Goal: Task Accomplishment & Management: Manage account settings

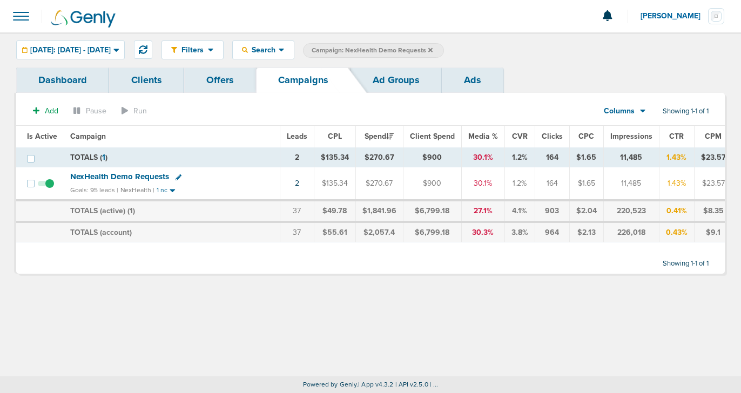
click at [433, 51] on icon at bounding box center [430, 50] width 4 height 4
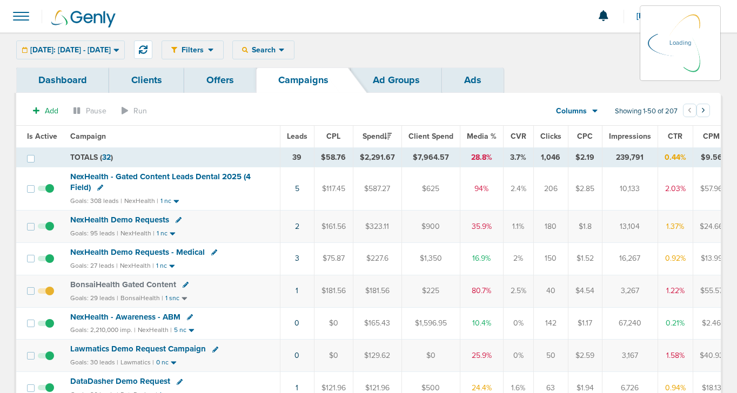
click at [144, 174] on span "NexHealth - Gated Content Leads Dental 2025 (4 Field)" at bounding box center [160, 182] width 180 height 21
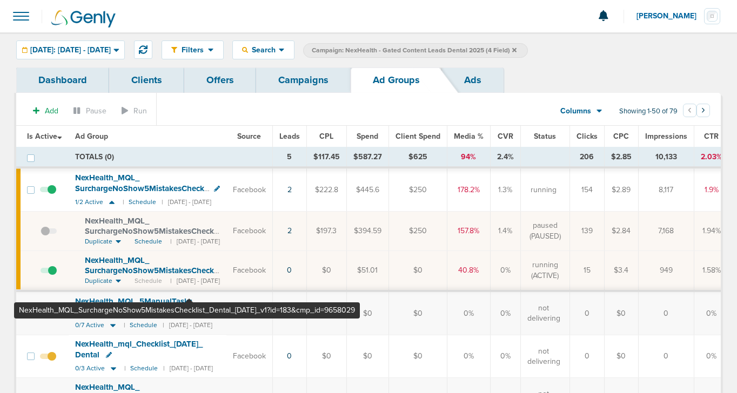
click at [189, 272] on span "NexHealth_ MQL_ SurchargeNoShow5MistakesChecklist_ Dental_ 10.13.25_ v1?id=183&…" at bounding box center [151, 277] width 133 height 42
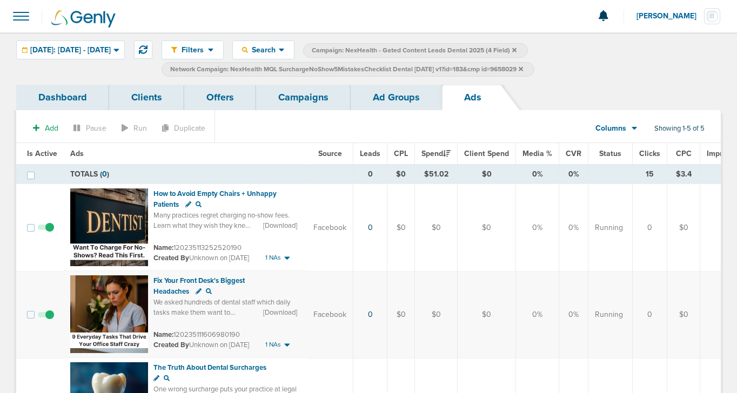
click at [293, 96] on link "Campaigns" at bounding box center [303, 97] width 95 height 25
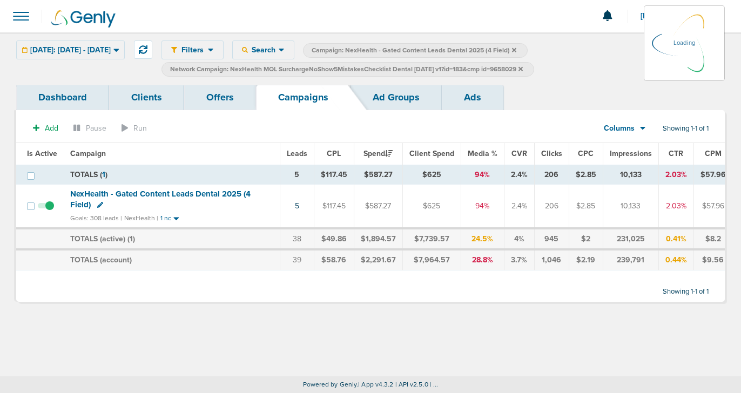
click at [523, 70] on icon at bounding box center [521, 69] width 4 height 6
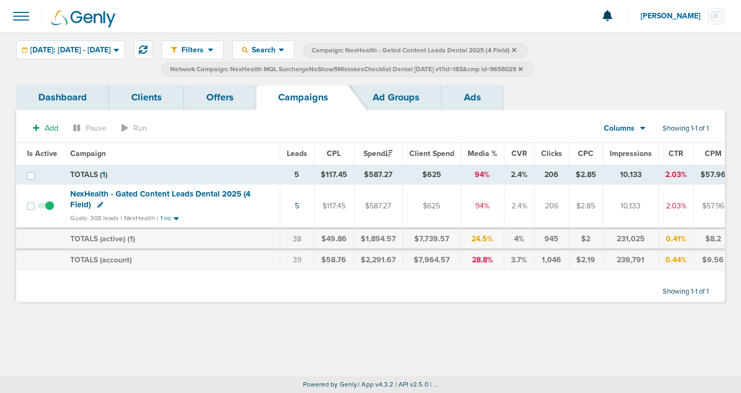
click at [534, 68] on label "Network Campaign: NexHealth MQL SurchargeNoShow5MistakesChecklist Dental 10.13.…" at bounding box center [348, 69] width 373 height 15
click at [523, 69] on icon at bounding box center [521, 68] width 4 height 4
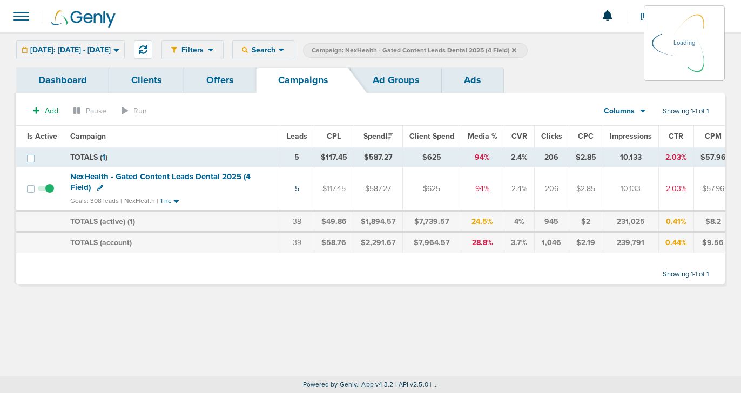
click at [528, 49] on label "Campaign: NexHealth - Gated Content Leads Dental 2025 (4 Field)" at bounding box center [415, 50] width 225 height 15
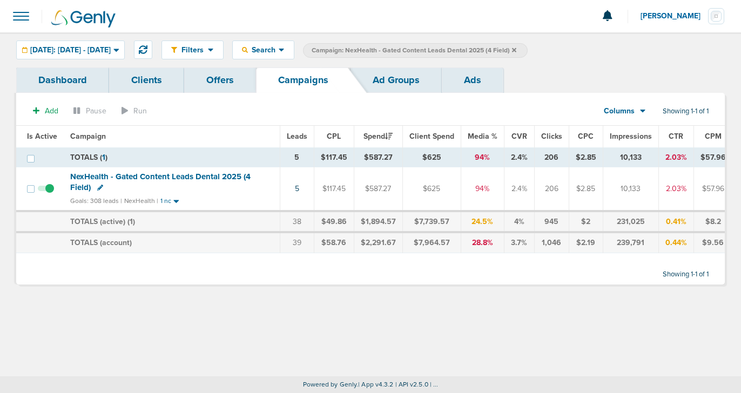
click at [517, 48] on icon at bounding box center [514, 50] width 4 height 6
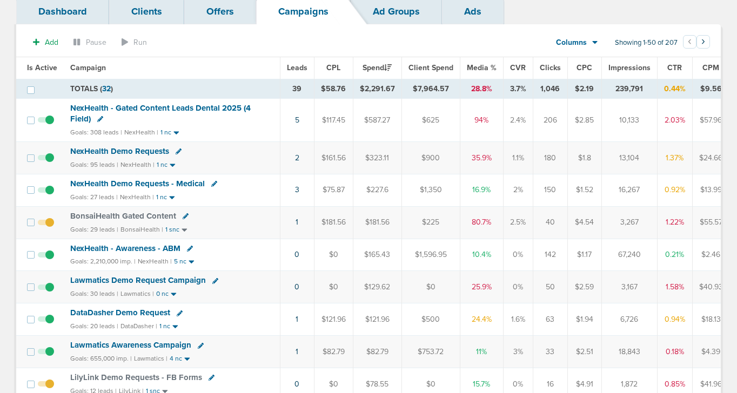
scroll to position [69, 0]
click at [150, 279] on span "Lawmatics Demo Request Campaign" at bounding box center [138, 280] width 136 height 10
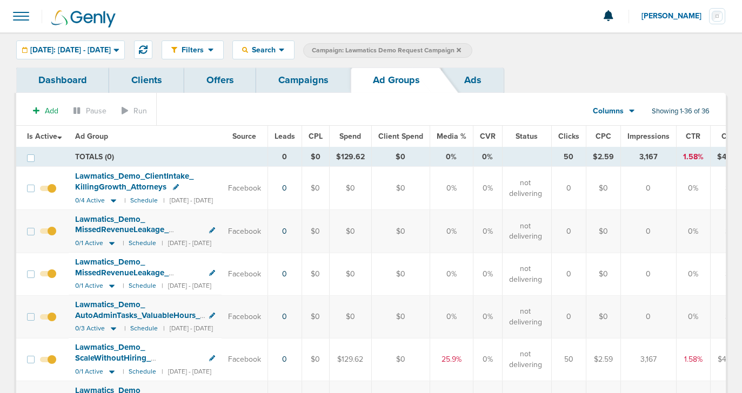
click at [306, 84] on link "Campaigns" at bounding box center [303, 80] width 95 height 25
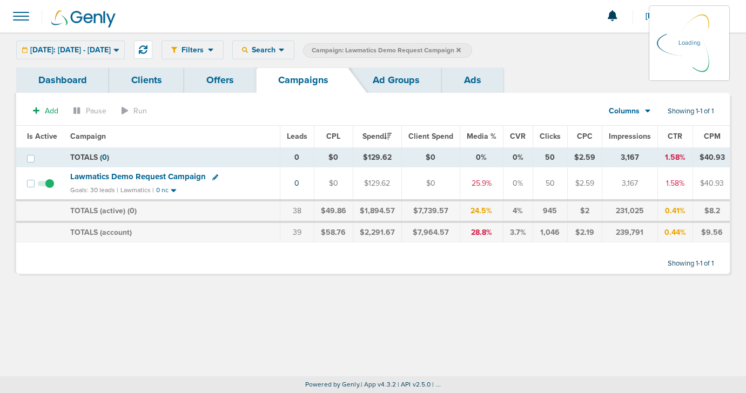
click at [472, 50] on label "Campaign: Lawmatics Demo Request Campaign" at bounding box center [387, 50] width 169 height 15
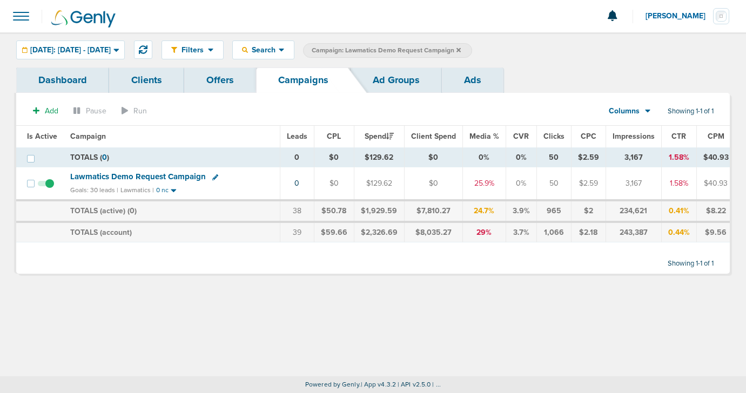
click at [461, 50] on span "Campaign: Lawmatics Demo Request Campaign" at bounding box center [386, 50] width 149 height 9
click at [461, 49] on icon at bounding box center [459, 50] width 4 height 4
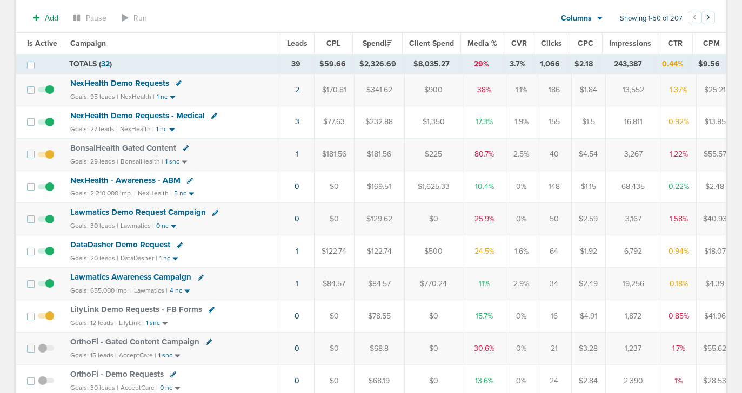
scroll to position [153, 0]
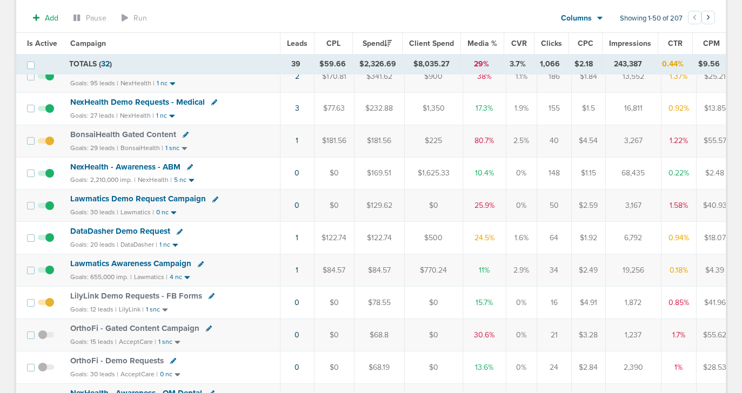
click at [151, 230] on span "DataDasher Demo Request" at bounding box center [120, 231] width 100 height 10
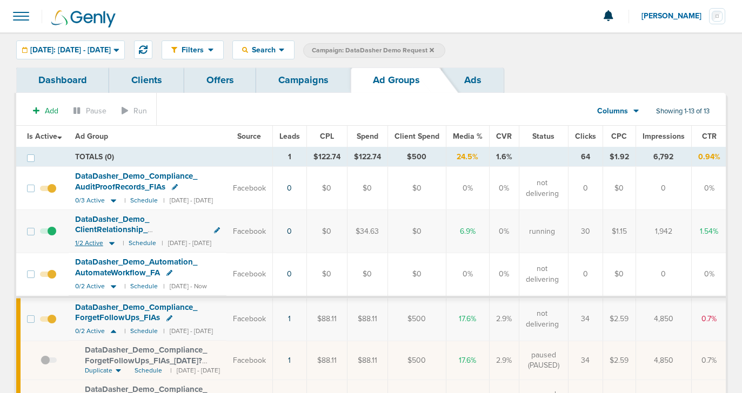
click at [111, 244] on icon at bounding box center [111, 243] width 5 height 3
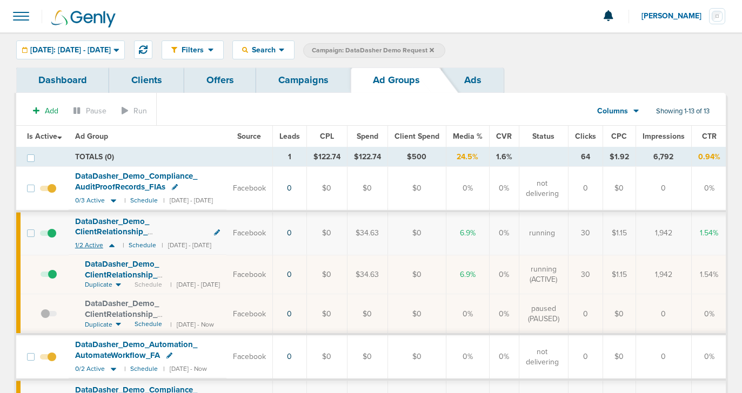
click at [111, 244] on icon at bounding box center [111, 245] width 5 height 3
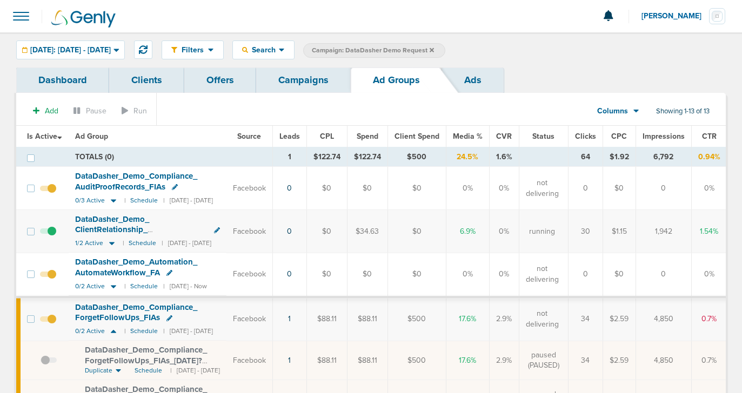
click at [290, 81] on link "Campaigns" at bounding box center [303, 80] width 95 height 25
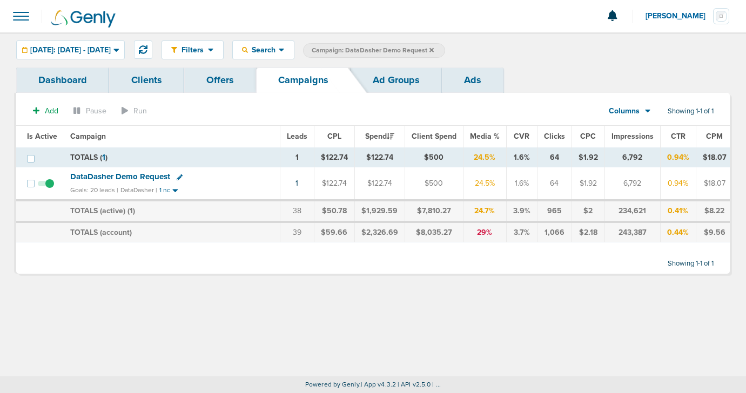
click at [177, 179] on icon at bounding box center [180, 178] width 6 height 6
select select
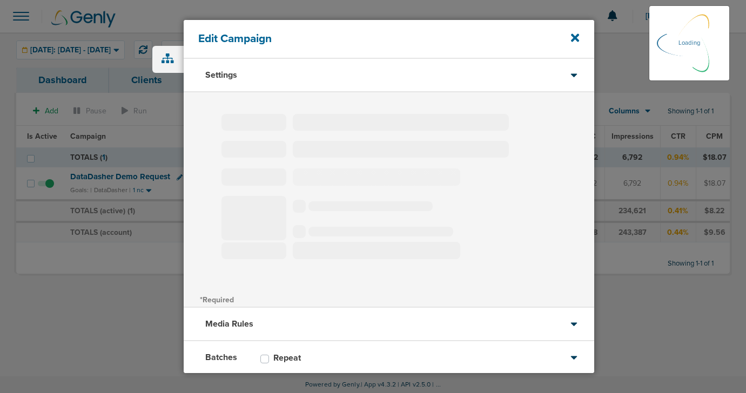
type input "DataDasher Demo Request"
select select "Leads"
radio input "true"
select select "readOnly"
select select "1"
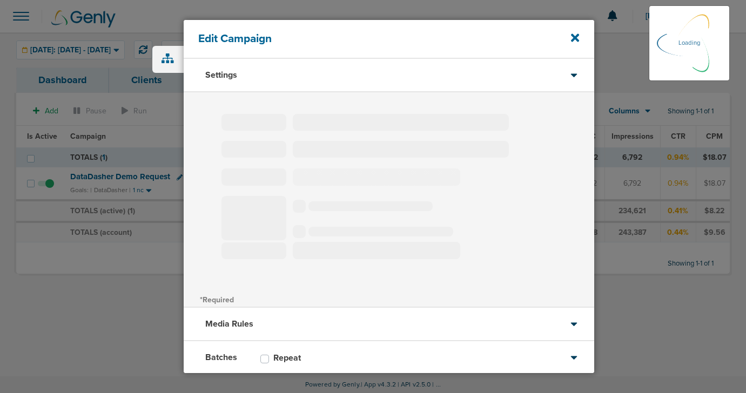
select select "1"
select select "2"
select select "3"
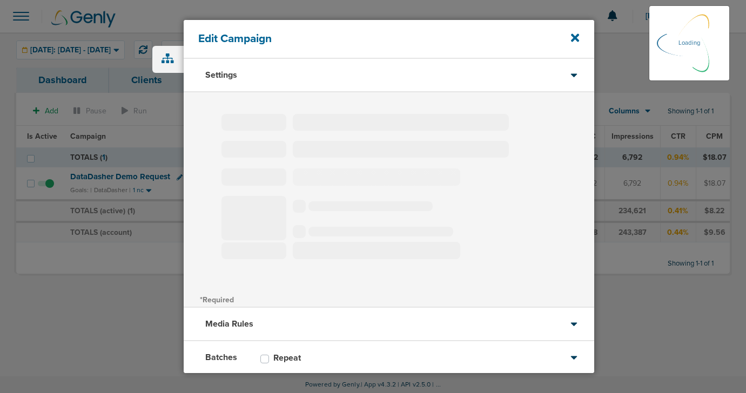
select select "4"
select select "6"
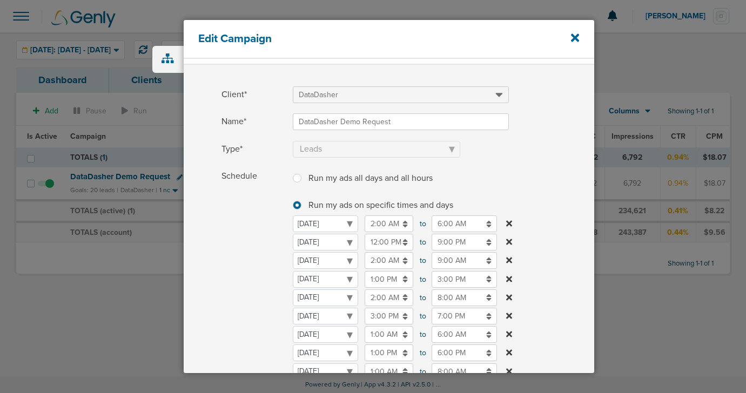
scroll to position [29, 0]
click at [448, 243] on input "9:00 PM" at bounding box center [464, 241] width 65 height 17
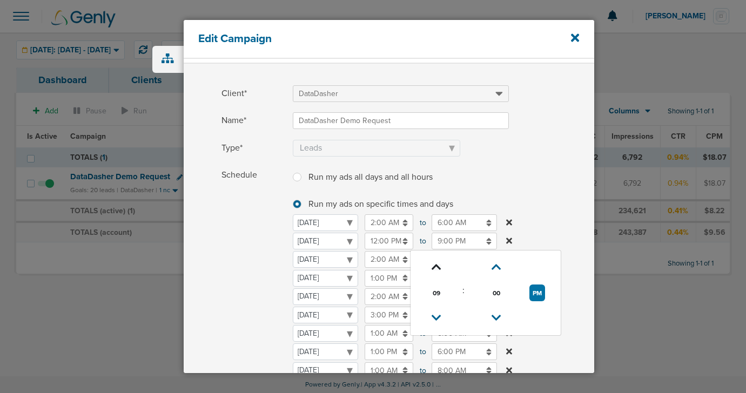
click at [437, 267] on icon at bounding box center [437, 267] width 10 height 6
type input "10:00 PM"
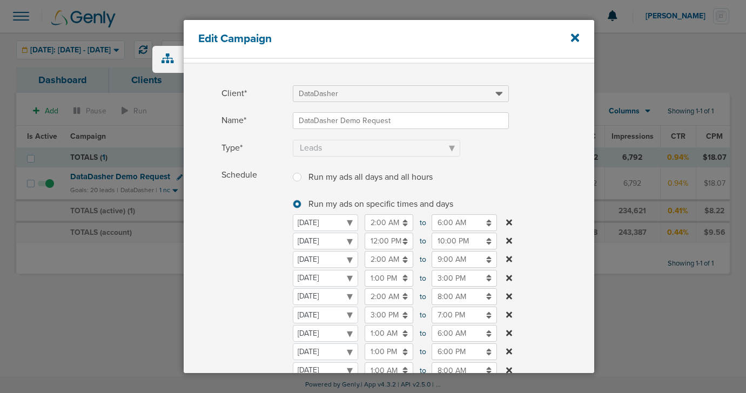
click at [228, 299] on span "Schedule" at bounding box center [254, 307] width 65 height 281
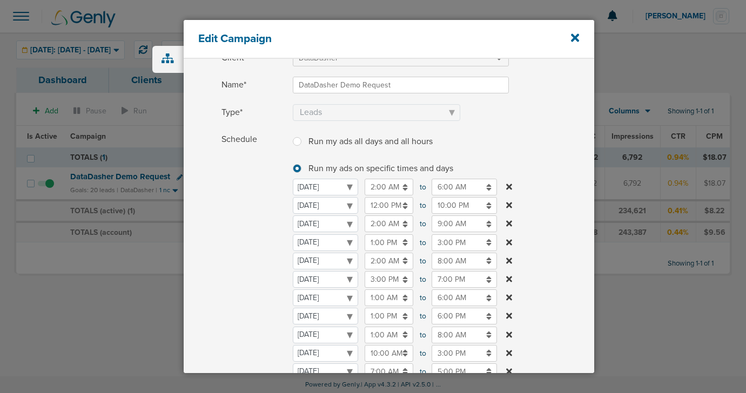
scroll to position [65, 0]
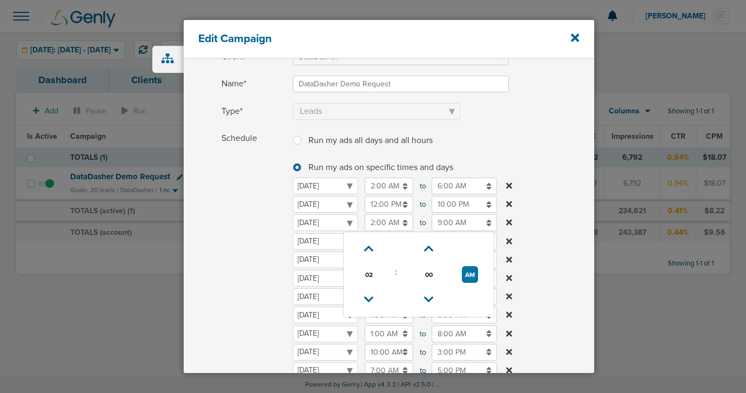
click at [385, 222] on input "2:00 AM" at bounding box center [389, 222] width 49 height 17
click at [367, 299] on icon at bounding box center [369, 300] width 10 height 6
type input "1:00 AM"
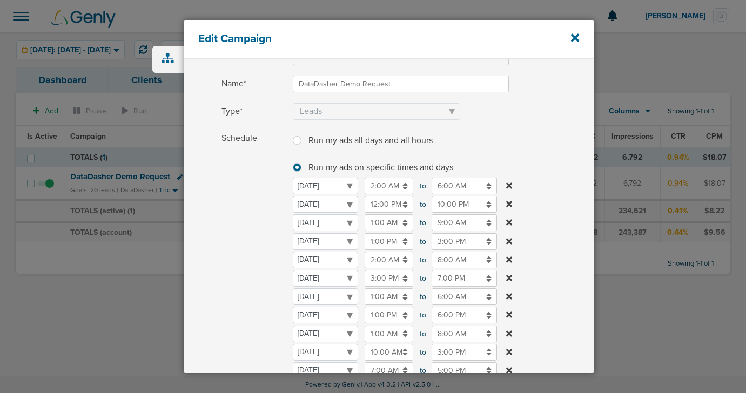
click at [267, 291] on span "Schedule" at bounding box center [254, 270] width 65 height 281
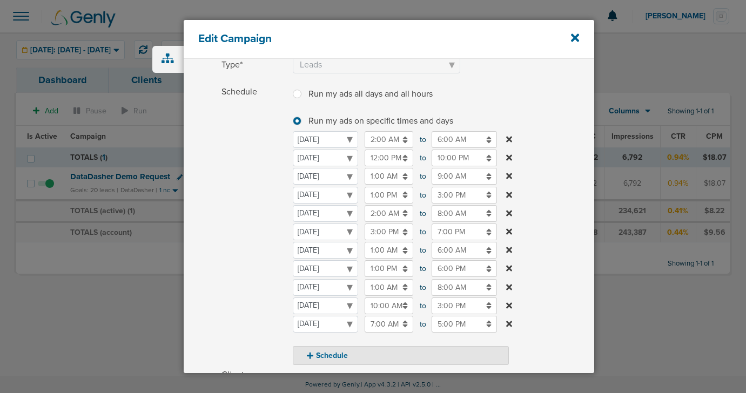
scroll to position [317, 0]
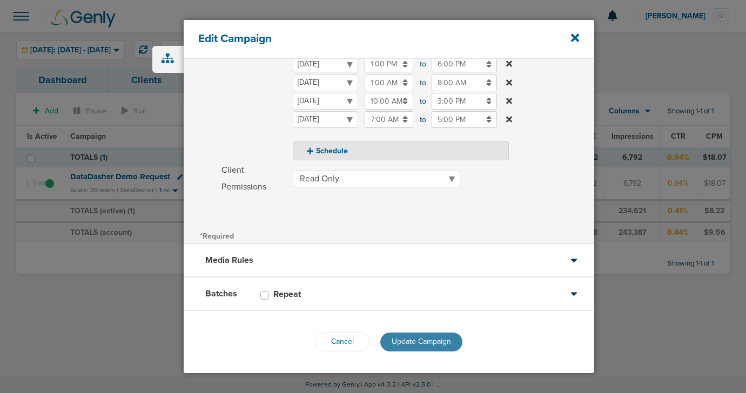
click at [394, 346] on span "Update Campaign" at bounding box center [421, 341] width 59 height 9
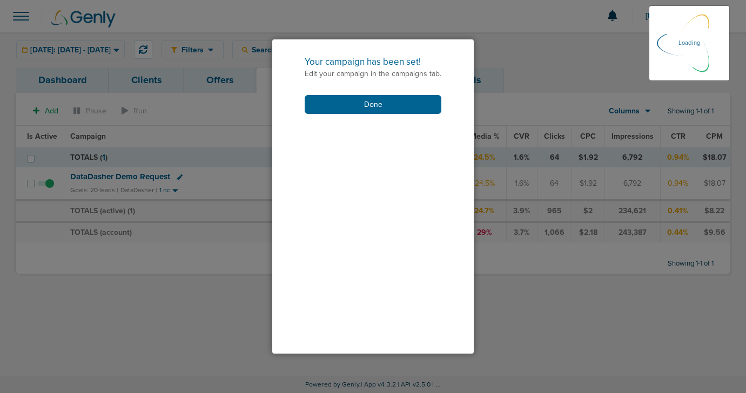
scroll to position [281, 0]
click at [387, 105] on button "Done" at bounding box center [373, 104] width 137 height 19
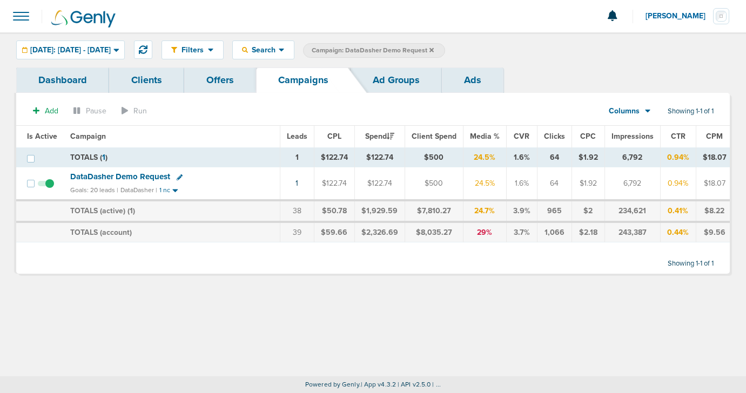
click at [434, 48] on icon at bounding box center [432, 50] width 4 height 6
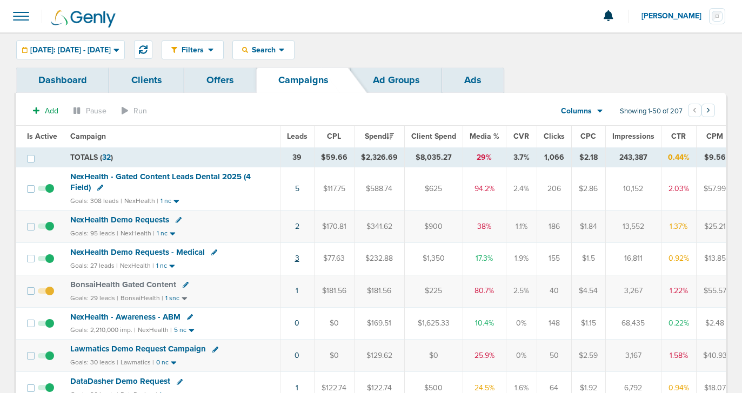
click at [296, 260] on link "3" at bounding box center [297, 258] width 4 height 9
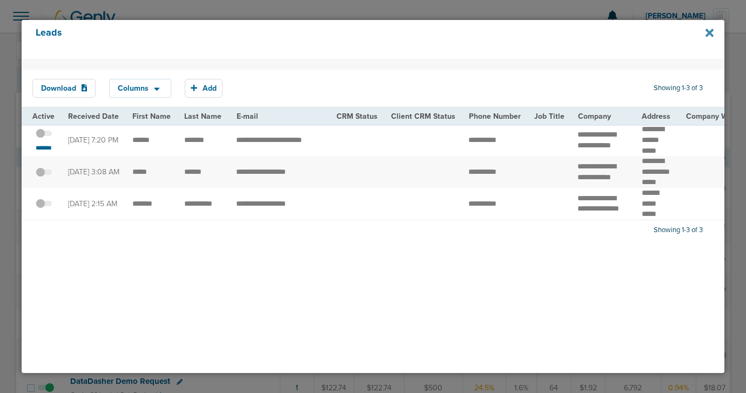
click at [709, 37] on icon at bounding box center [710, 33] width 8 height 12
click at [713, 33] on icon at bounding box center [710, 33] width 8 height 12
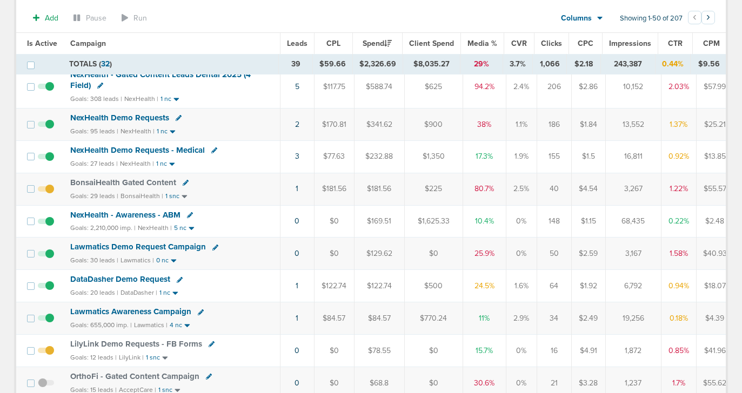
scroll to position [116, 0]
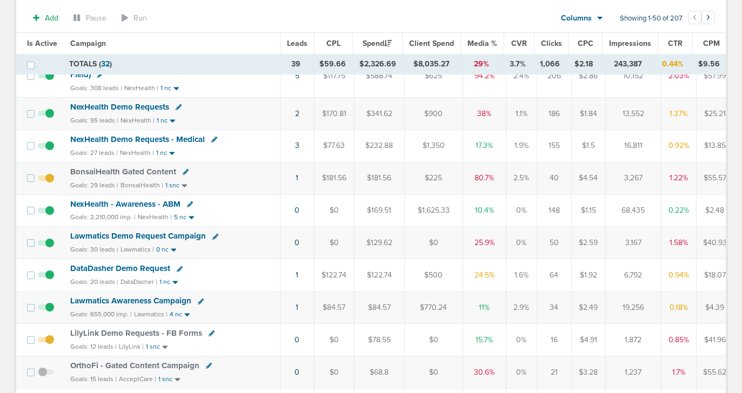
click at [189, 236] on span "Lawmatics Demo Request Campaign" at bounding box center [138, 236] width 136 height 10
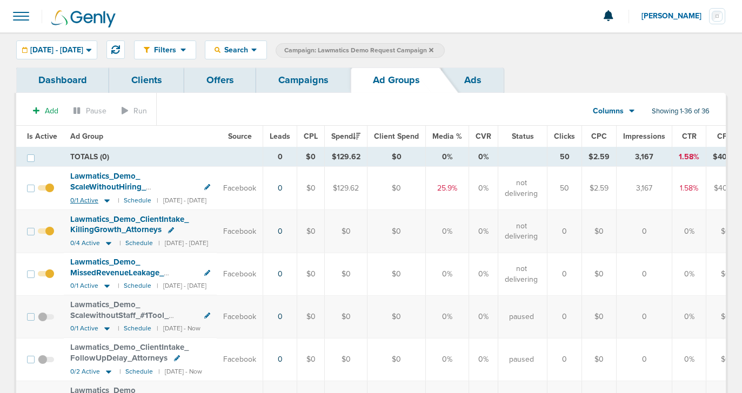
click at [105, 204] on icon at bounding box center [107, 200] width 11 height 9
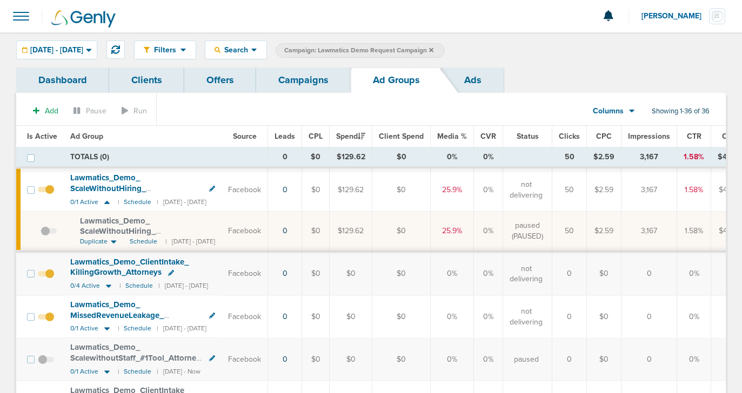
click at [114, 242] on icon at bounding box center [114, 241] width 6 height 9
click at [108, 291] on span "Same as Current" at bounding box center [108, 290] width 56 height 12
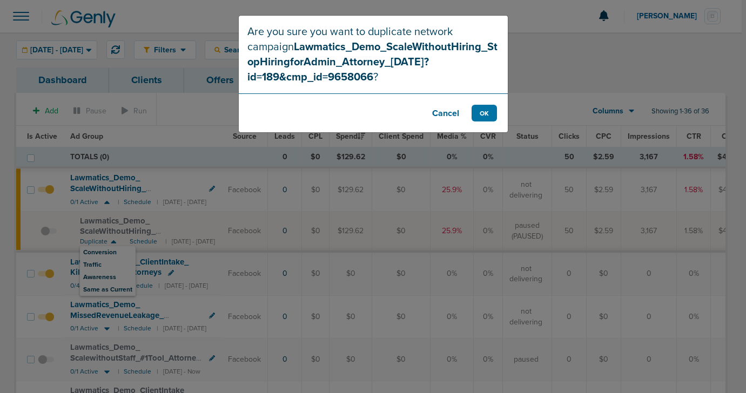
click at [447, 122] on button "Cancel" at bounding box center [445, 113] width 43 height 17
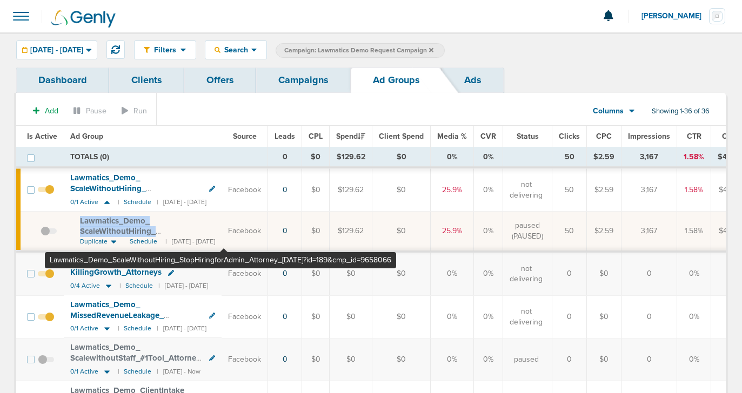
drag, startPoint x: 76, startPoint y: 217, endPoint x: 223, endPoint y: 232, distance: 147.8
click at [222, 232] on td "Lawmatics_ Demo_ ScaleWithoutHiring_ StopHiringforAdmin_ Attorney_ [DATE]?id=18…" at bounding box center [143, 232] width 158 height 40
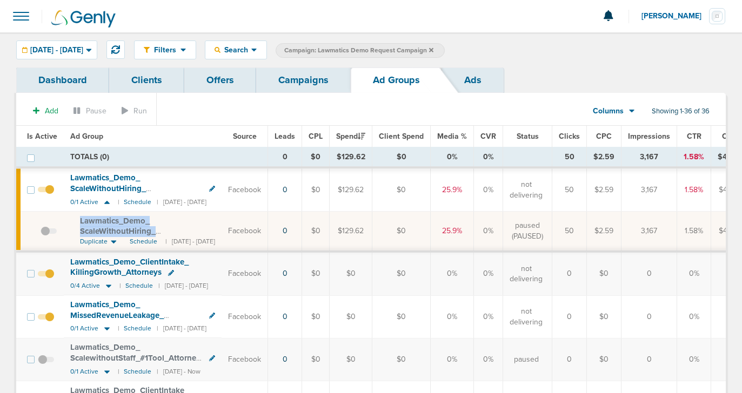
copy span "Lawmatics_ Demo_ ScaleWithoutHiring_ StopHiringforAdmin_ Attorney_ [DATE]"
click at [316, 78] on link "Campaigns" at bounding box center [303, 80] width 95 height 25
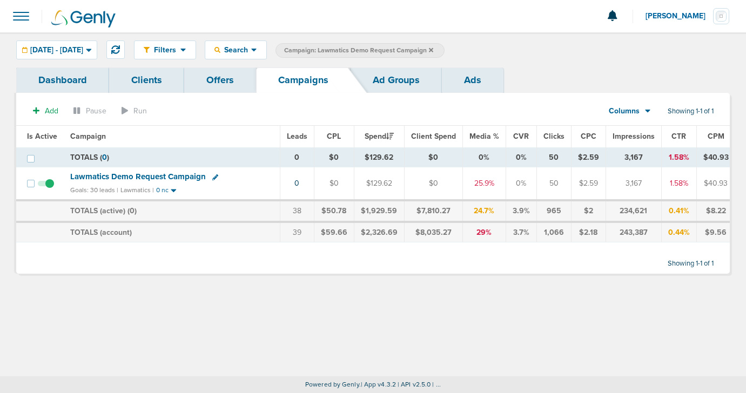
click at [433, 51] on icon at bounding box center [431, 50] width 4 height 4
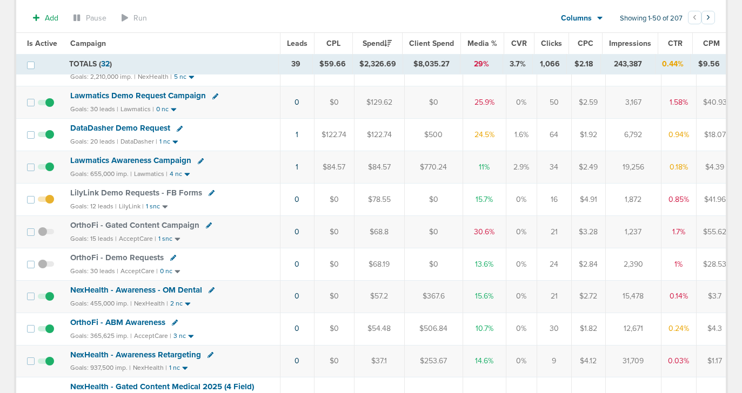
scroll to position [257, 0]
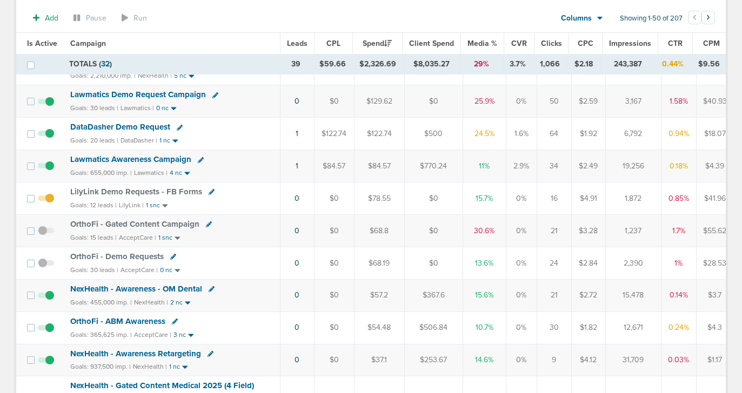
click at [99, 256] on span "OrthoFi - Demo Requests" at bounding box center [116, 257] width 93 height 10
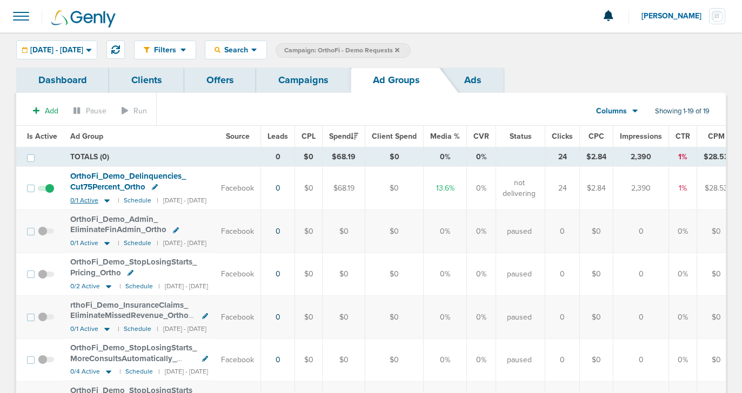
click at [102, 199] on icon at bounding box center [107, 200] width 11 height 9
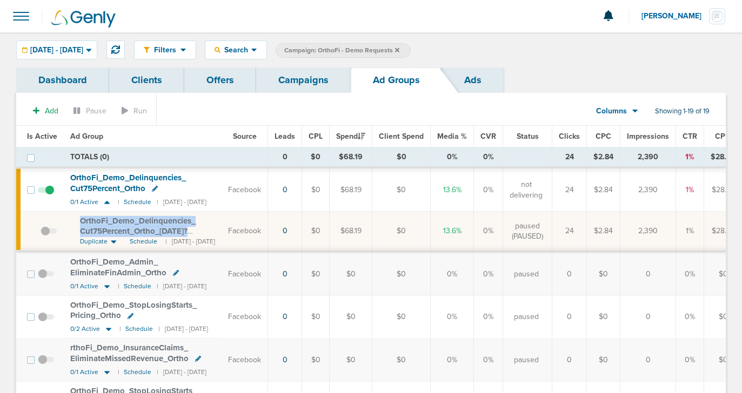
drag, startPoint x: 76, startPoint y: 216, endPoint x: 193, endPoint y: 231, distance: 118.2
click at [193, 231] on td "OrthoFi_ Demo_ Delinquencies_ Cut75Percent_ Ortho_ [DATE]?id=174&cmp_ id=965810…" at bounding box center [143, 232] width 158 height 40
copy span "OrthoFi_ Demo_ Delinquencies_ Cut75Percent_ Ortho_ [DATE]?"
click at [289, 88] on link "Campaigns" at bounding box center [303, 80] width 95 height 25
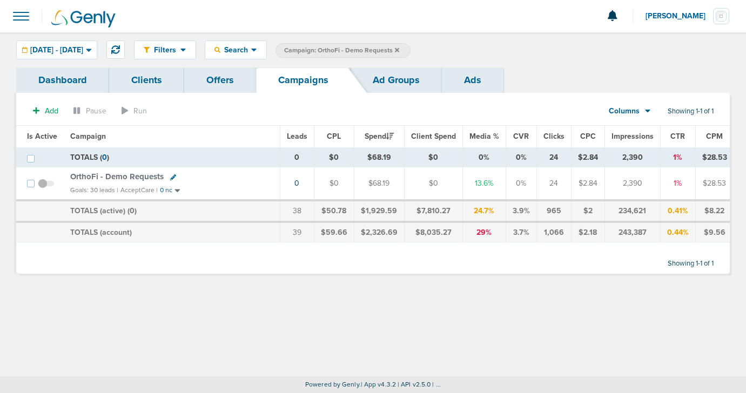
click at [45, 189] on span at bounding box center [46, 189] width 16 height 0
click at [46, 186] on input "checkbox" at bounding box center [46, 186] width 0 height 0
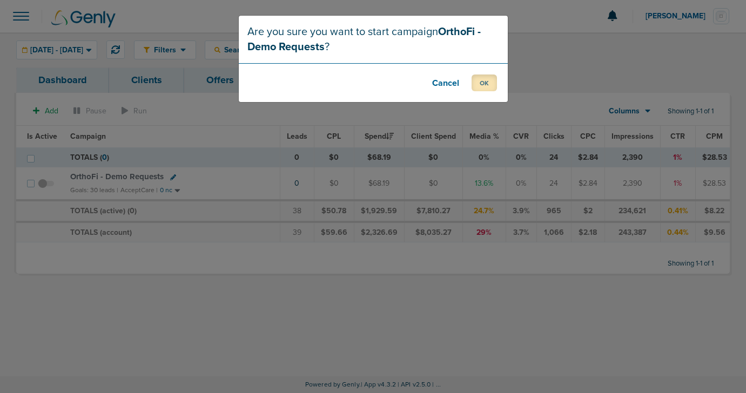
click at [477, 87] on button "OK" at bounding box center [484, 83] width 25 height 17
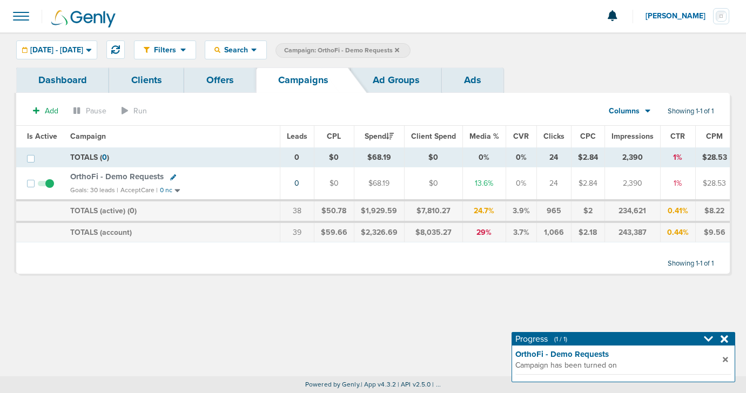
click at [171, 175] on icon at bounding box center [173, 178] width 6 height 6
select select
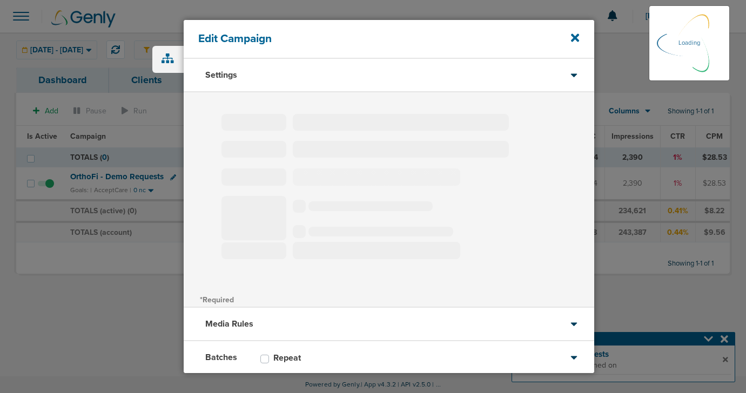
type input "OrthoFi - Demo Requests"
select select "Leads"
radio input "true"
select select "readOnly"
select select "1"
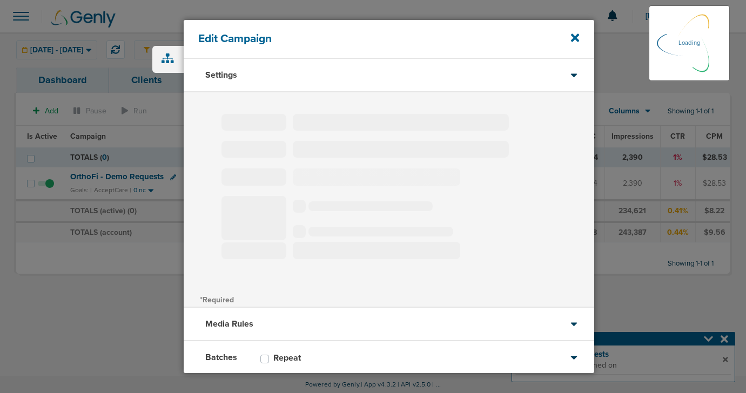
select select "2"
select select "3"
select select "4"
select select "6"
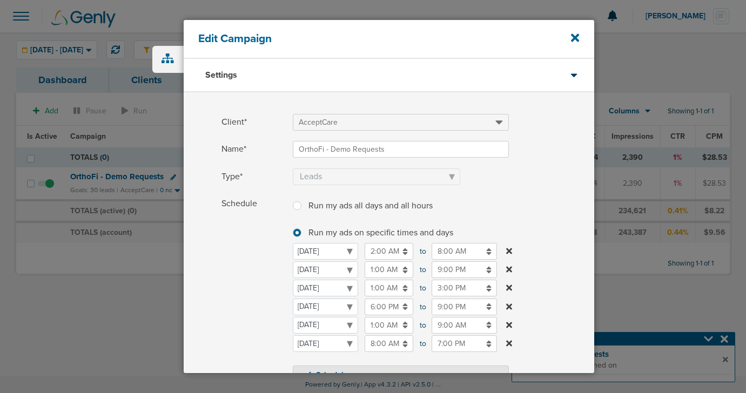
click at [452, 253] on input "8:00 AM" at bounding box center [464, 251] width 65 height 17
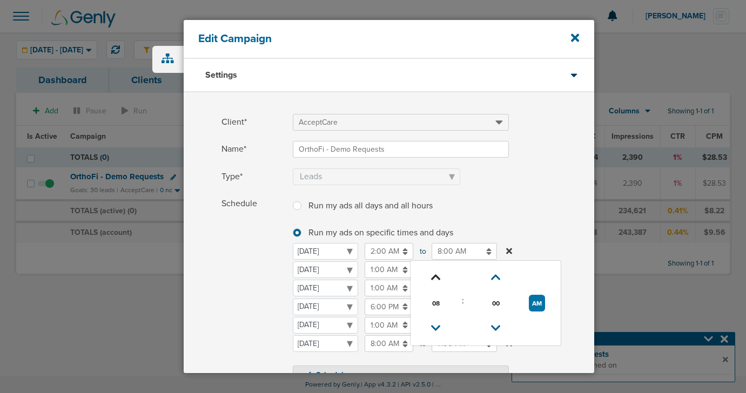
click at [434, 274] on icon at bounding box center [436, 277] width 10 height 6
click at [534, 305] on button "AM" at bounding box center [537, 303] width 16 height 17
type input "10:00 PM"
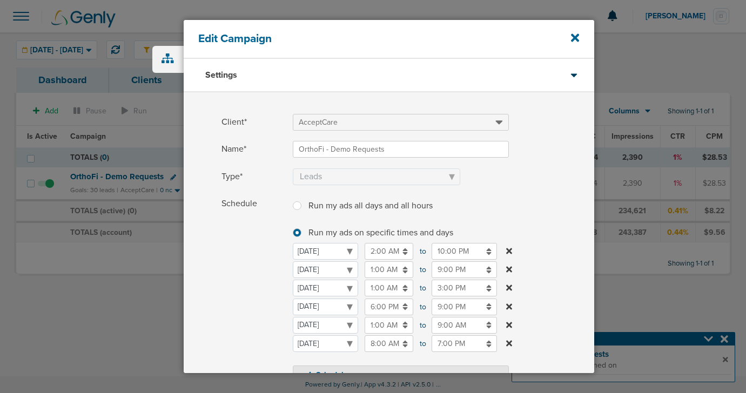
click at [253, 256] on span "Schedule" at bounding box center [254, 290] width 65 height 189
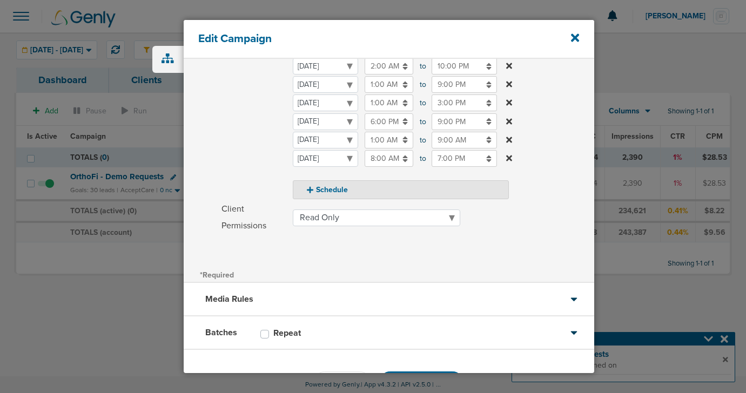
scroll to position [224, 0]
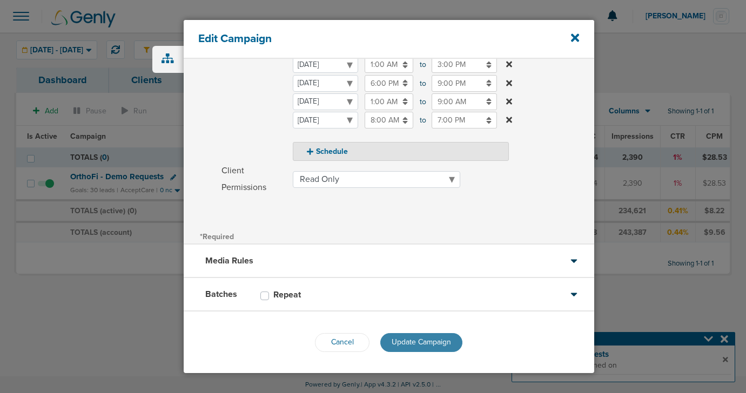
click at [424, 341] on span "Update Campaign" at bounding box center [421, 342] width 59 height 9
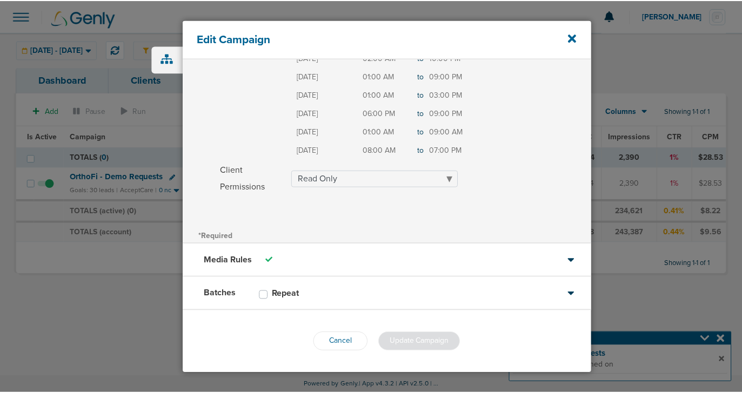
scroll to position [189, 0]
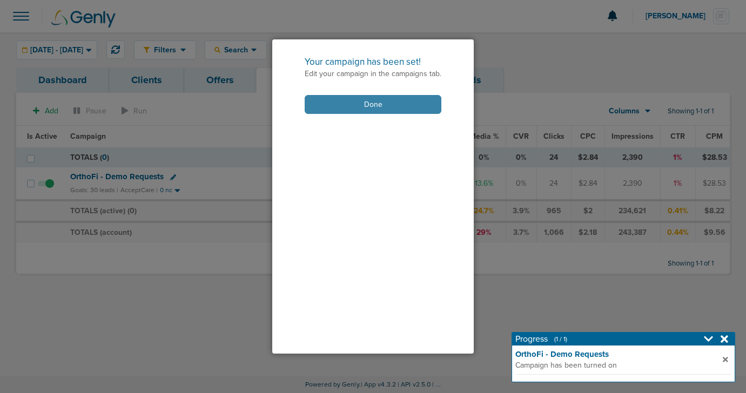
click at [364, 105] on button "Done" at bounding box center [373, 104] width 137 height 19
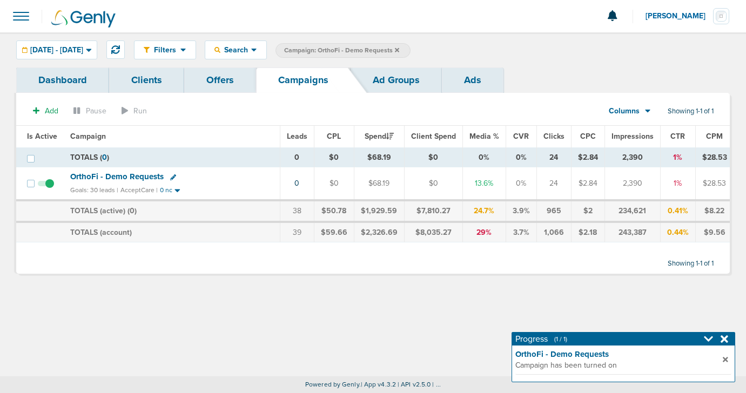
click at [399, 49] on icon at bounding box center [397, 50] width 4 height 4
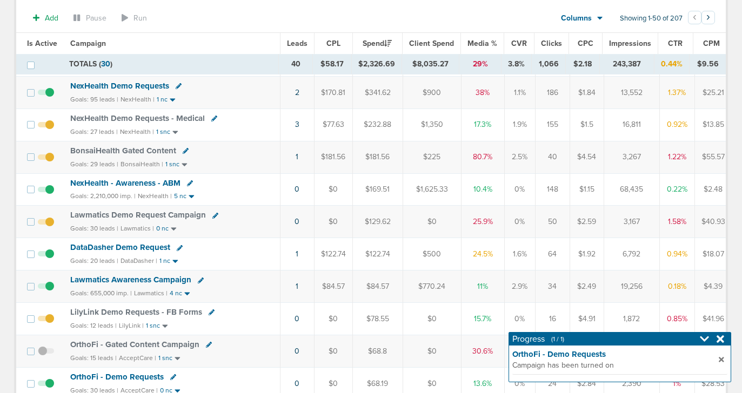
scroll to position [142, 0]
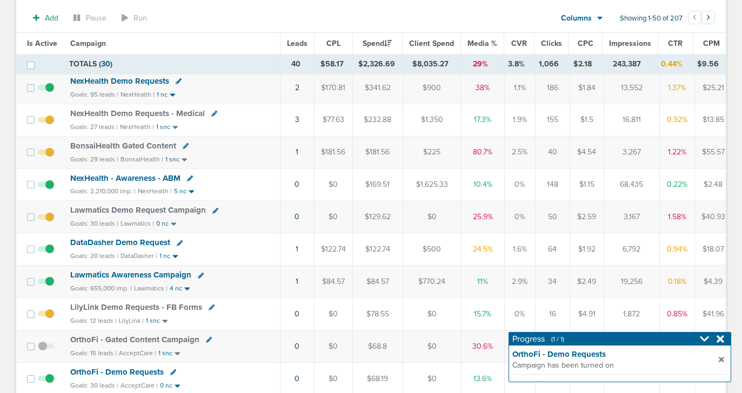
click at [125, 240] on span "DataDasher Demo Request" at bounding box center [120, 243] width 100 height 10
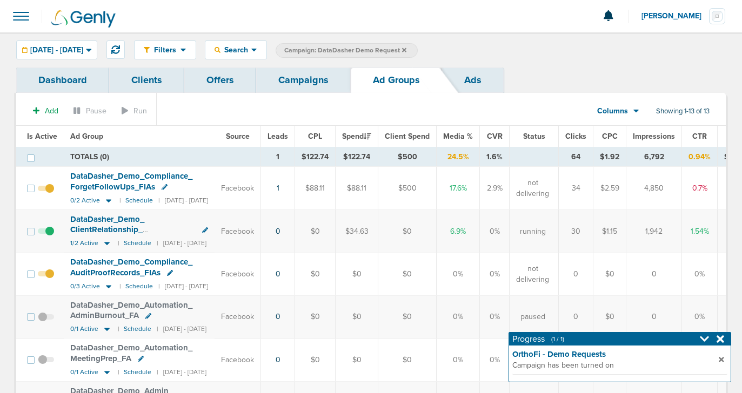
click at [286, 89] on link "Campaigns" at bounding box center [303, 80] width 95 height 25
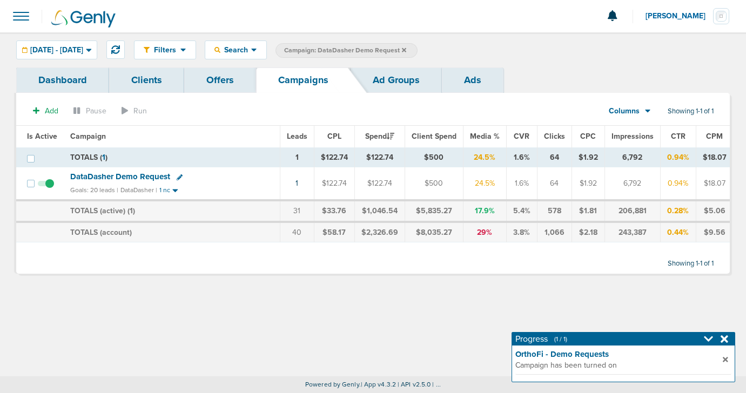
click at [418, 49] on label "Campaign: DataDasher Demo Request" at bounding box center [347, 50] width 142 height 15
click at [406, 50] on icon at bounding box center [404, 50] width 4 height 4
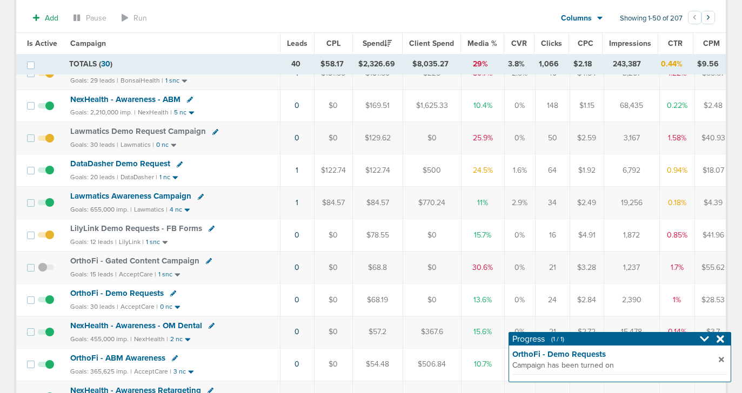
scroll to position [221, 0]
click at [209, 230] on icon at bounding box center [212, 228] width 6 height 6
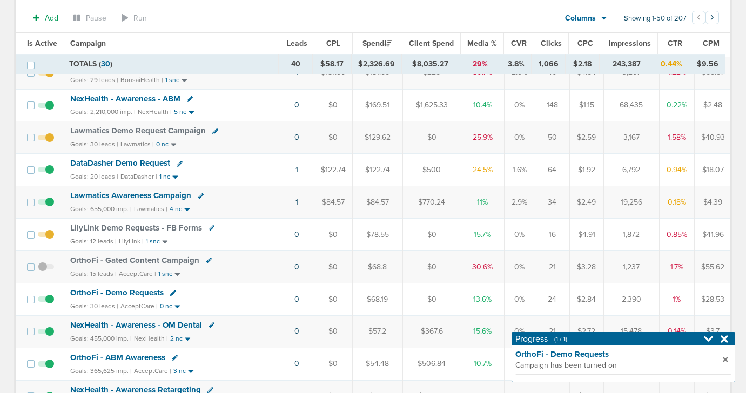
select select
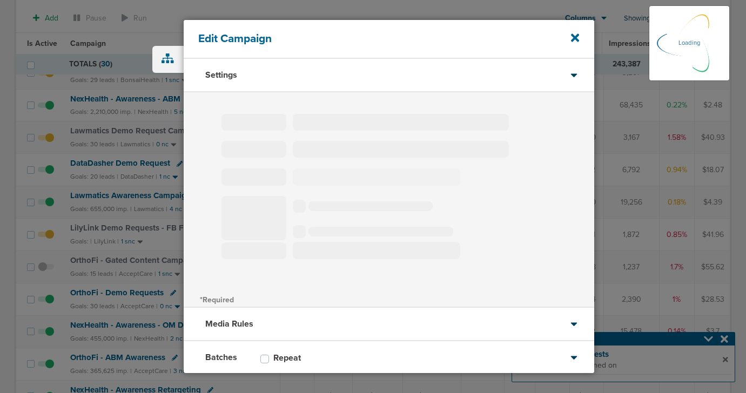
type input "LilyLink Demo Requests - FB Forms"
select select "Leads"
radio input "true"
select select "readOnly"
select select "1"
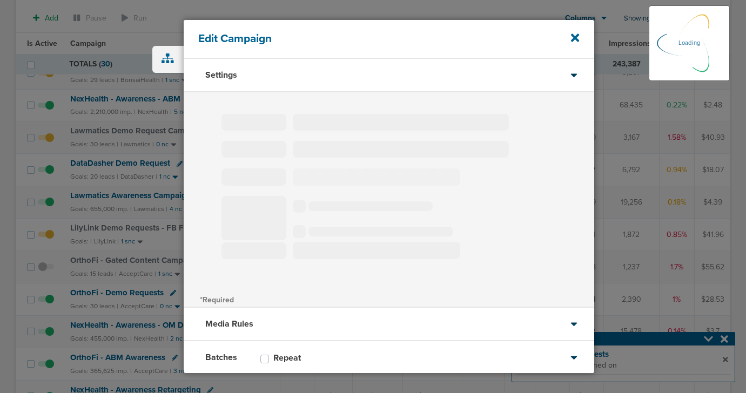
select select "2"
select select "3"
select select "4"
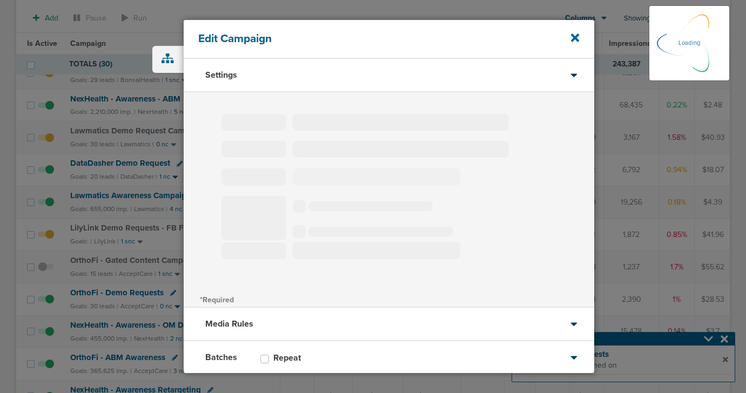
select select "6"
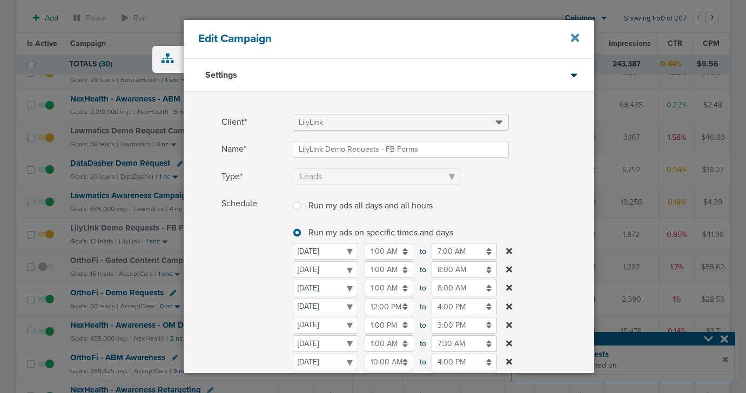
click at [573, 37] on icon at bounding box center [575, 38] width 8 height 8
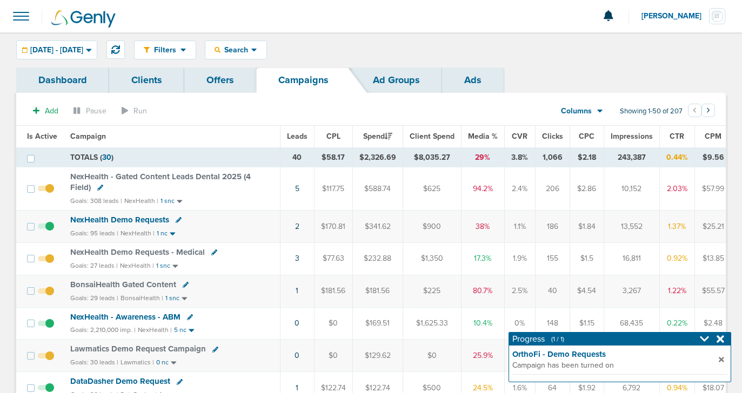
click at [120, 253] on span "NexHealth Demo Requests - Medical" at bounding box center [137, 252] width 135 height 10
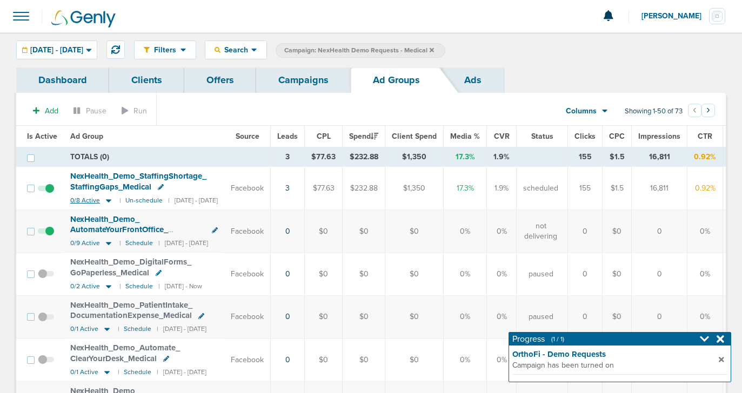
click at [106, 201] on icon at bounding box center [108, 200] width 5 height 3
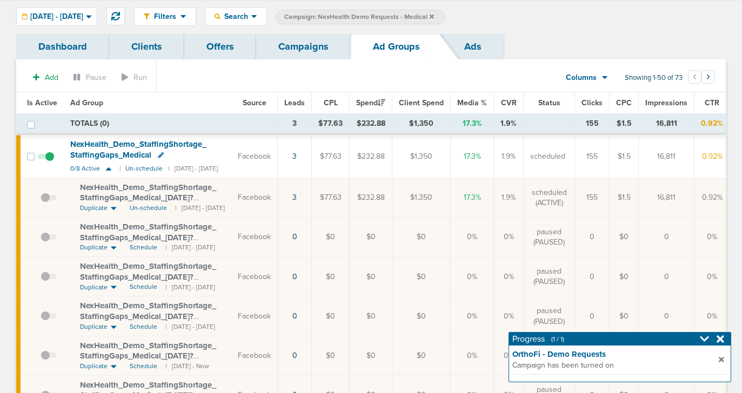
scroll to position [35, 0]
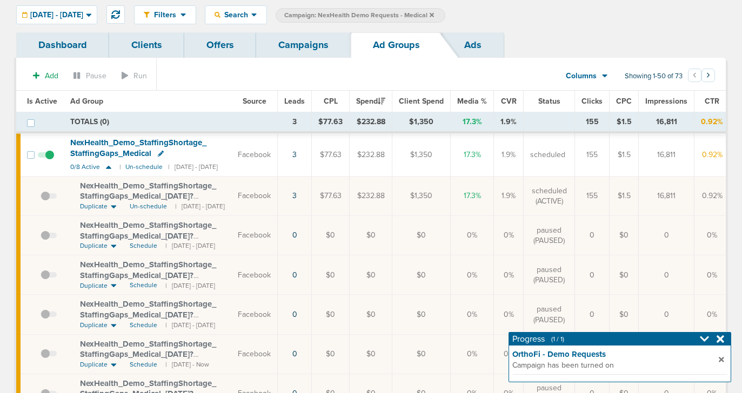
click at [291, 41] on link "Campaigns" at bounding box center [303, 44] width 95 height 25
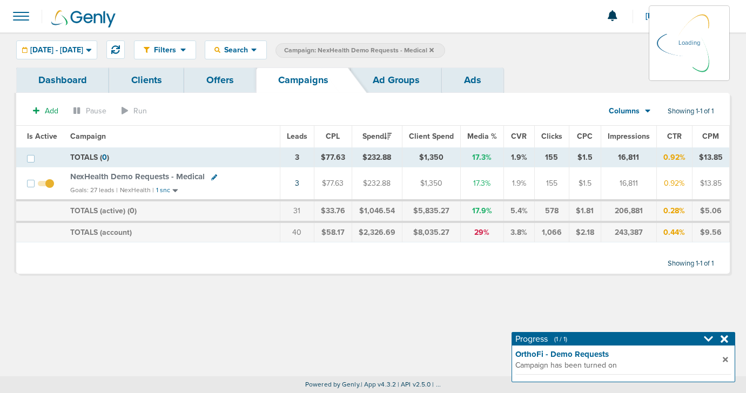
click at [380, 82] on link "Ad Groups" at bounding box center [396, 80] width 91 height 25
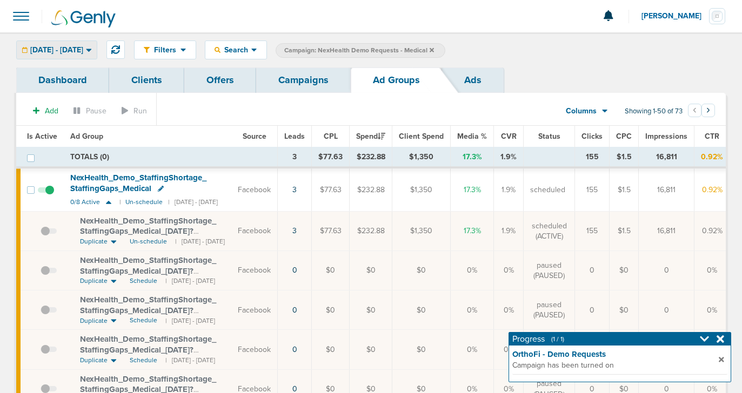
click at [91, 43] on div "[DATE] - [DATE]" at bounding box center [57, 50] width 80 height 18
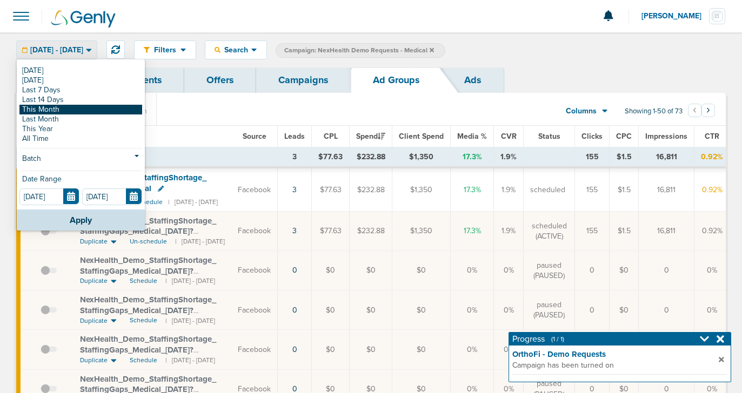
click at [77, 109] on link "This Month" at bounding box center [80, 110] width 123 height 10
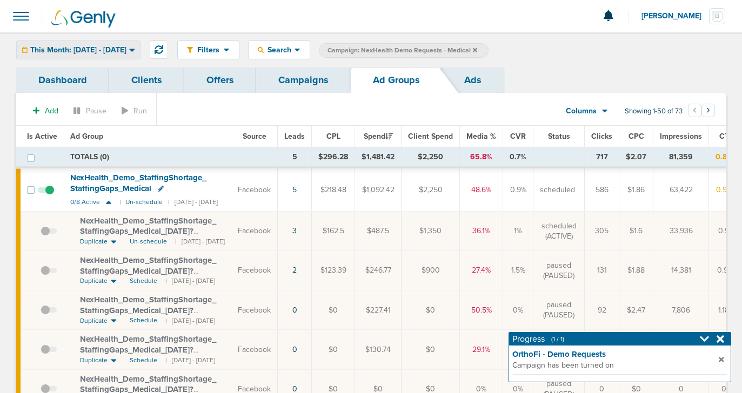
click at [85, 50] on span "This Month: [DATE] - [DATE]" at bounding box center [78, 50] width 96 height 8
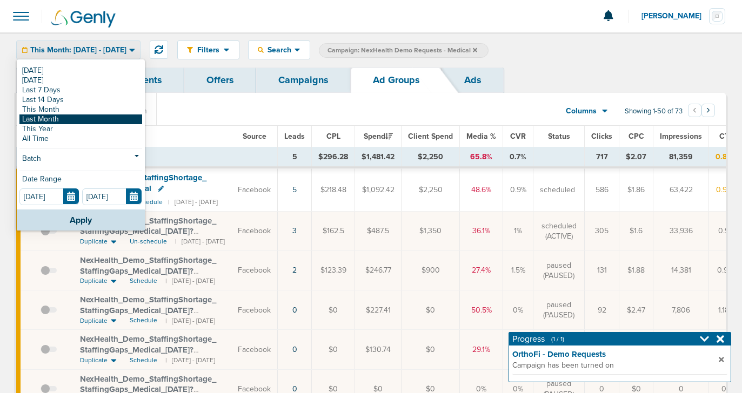
click at [77, 119] on link "Last Month" at bounding box center [80, 120] width 123 height 10
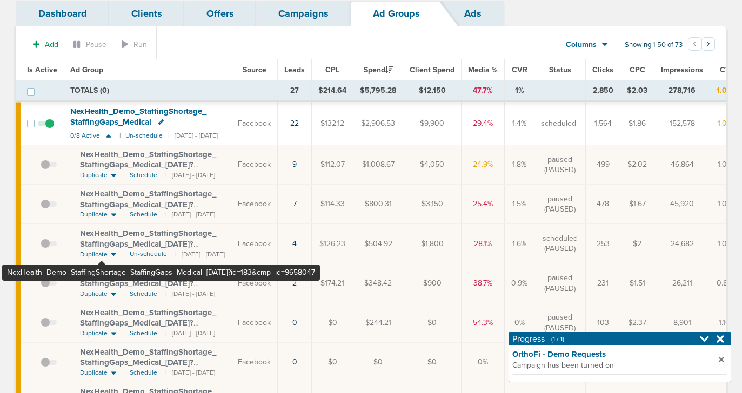
scroll to position [67, 0]
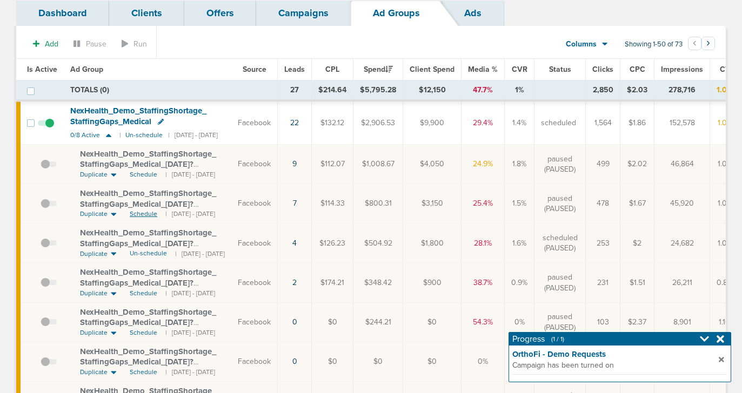
click at [143, 214] on span "Schedule" at bounding box center [144, 214] width 28 height 9
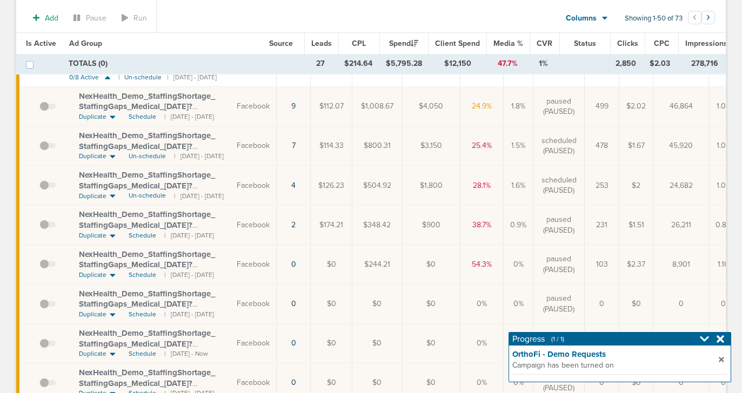
scroll to position [122, 0]
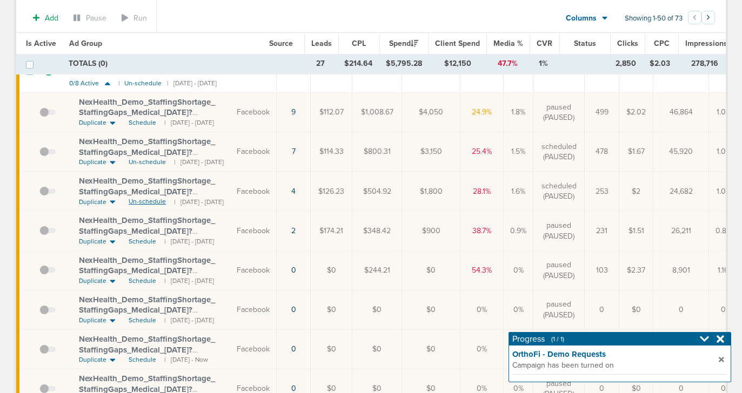
click at [145, 198] on span "Un-schedule" at bounding box center [147, 201] width 37 height 9
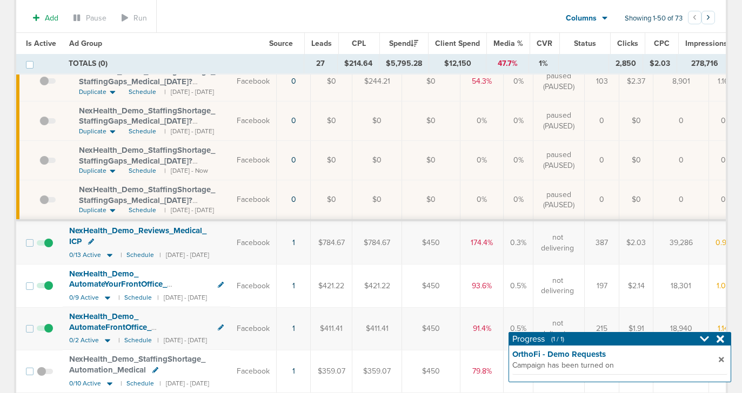
scroll to position [0, 0]
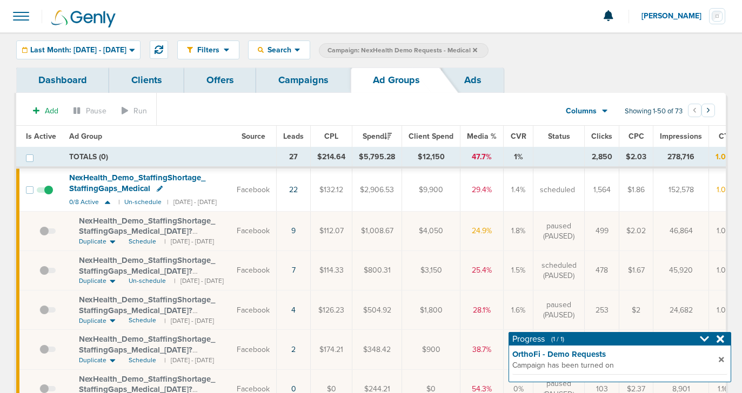
click at [284, 84] on link "Campaigns" at bounding box center [303, 80] width 95 height 25
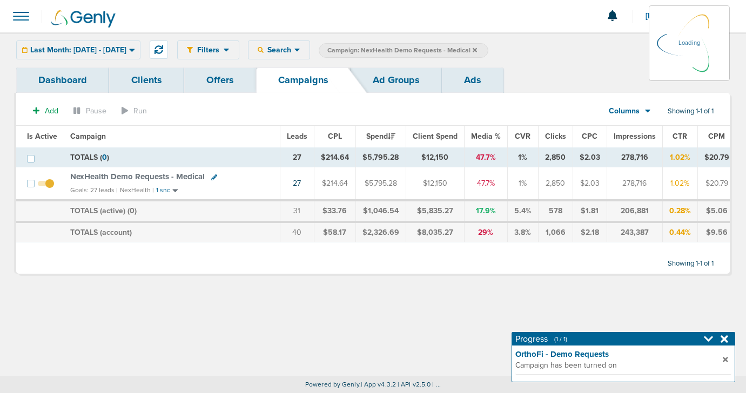
click at [477, 50] on icon at bounding box center [475, 50] width 4 height 4
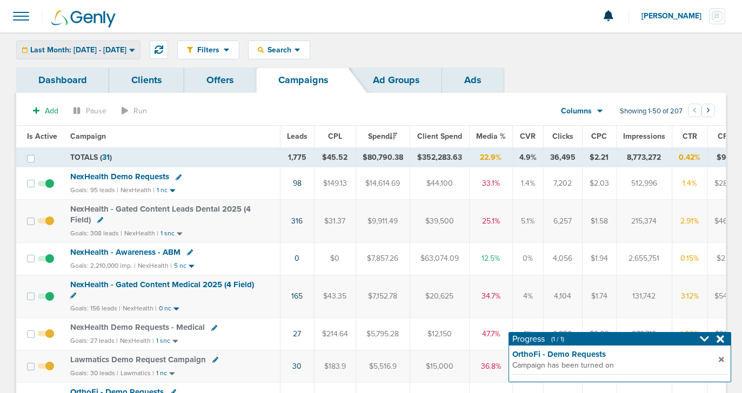
click at [111, 58] on div "Last Month: [DATE] - [DATE]" at bounding box center [78, 50] width 123 height 18
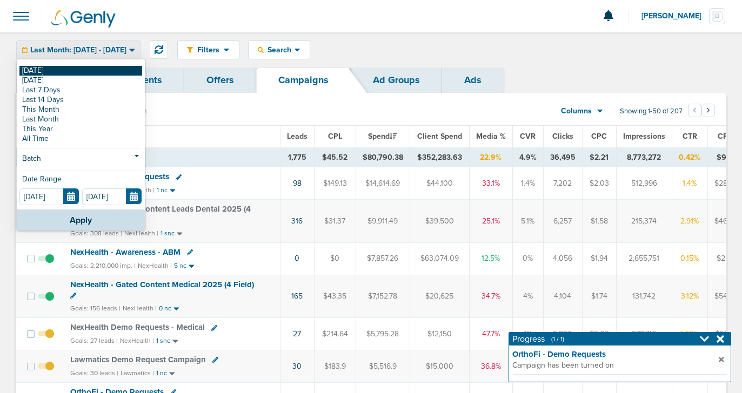
click at [108, 70] on link "[DATE]" at bounding box center [80, 71] width 123 height 10
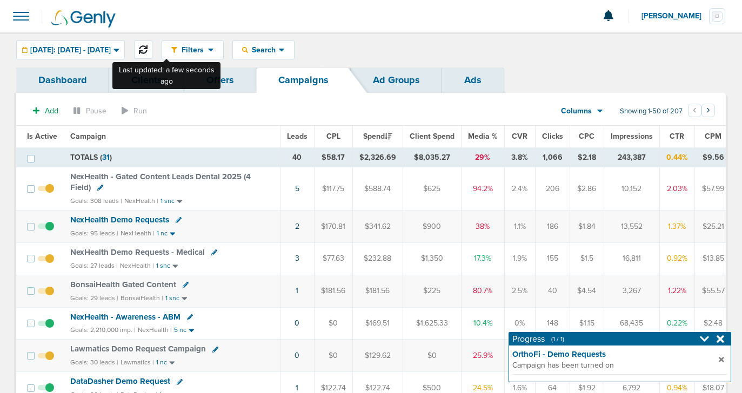
click at [147, 46] on icon at bounding box center [143, 49] width 9 height 9
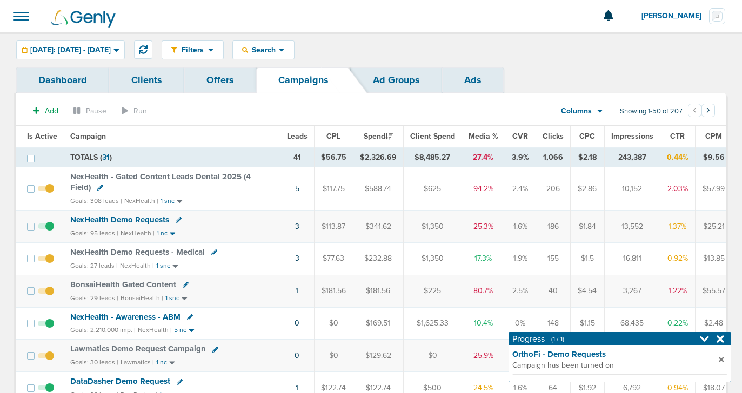
click at [104, 219] on span "NexHealth Demo Requests" at bounding box center [119, 220] width 99 height 10
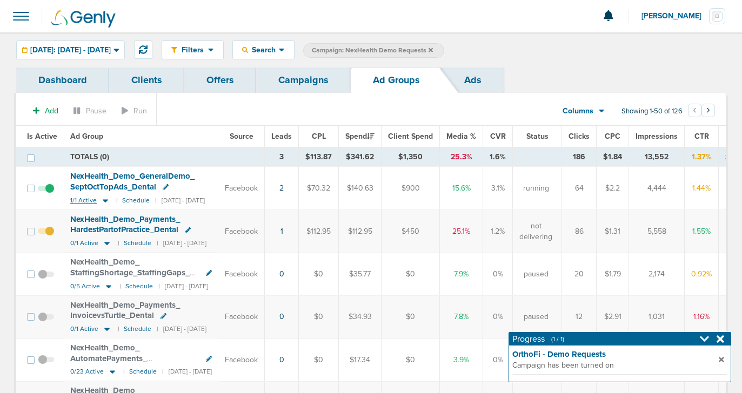
click at [106, 200] on icon at bounding box center [105, 200] width 11 height 9
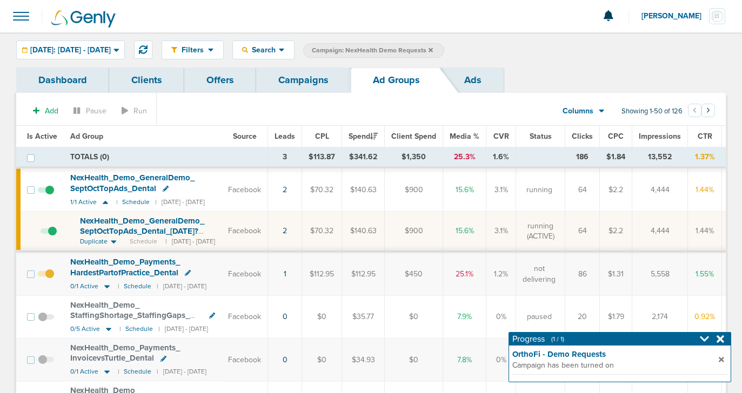
click at [122, 225] on span "NexHealth_ Demo_ GeneralDemo_ SeptOctTopAds_ Dental_ [DATE]?id=183&cmp_ id=9658…" at bounding box center [142, 231] width 124 height 31
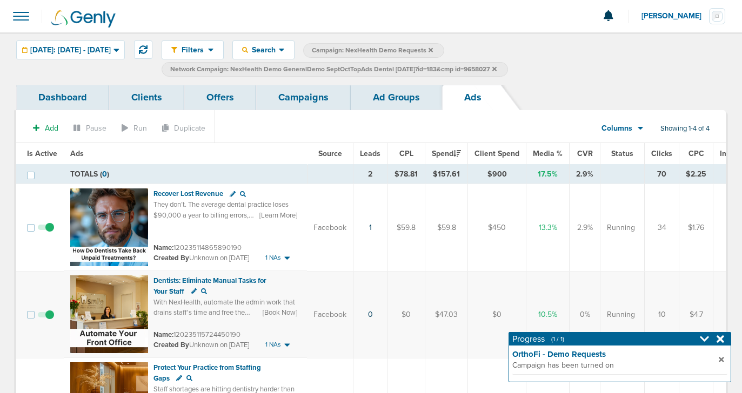
click at [387, 88] on link "Ad Groups" at bounding box center [396, 97] width 91 height 25
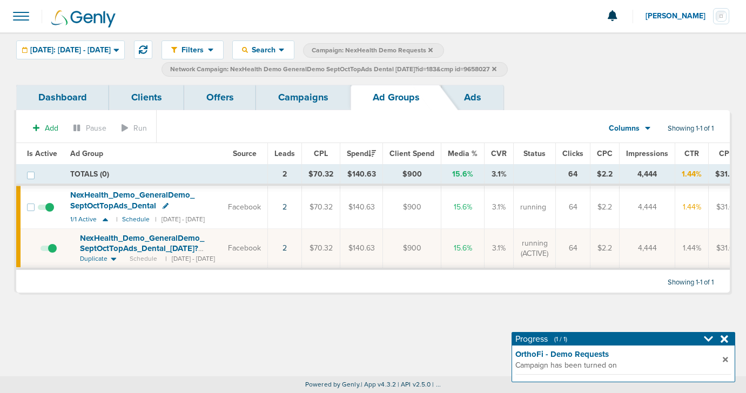
click at [319, 97] on link "Campaigns" at bounding box center [303, 97] width 95 height 25
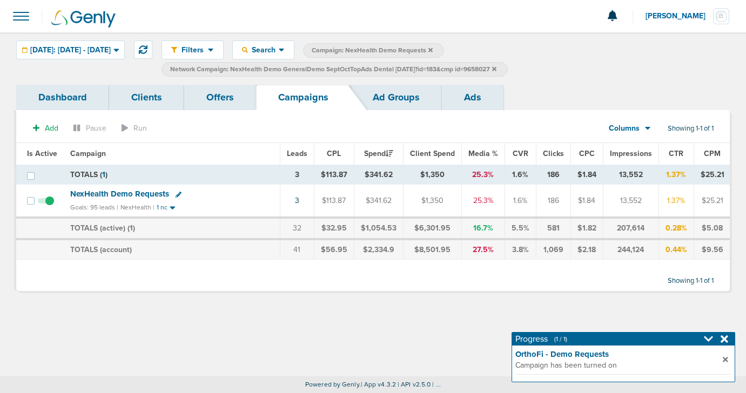
click at [508, 64] on label "Network Campaign: NexHealth Demo GeneralDemo SeptOctTopAds Dental [DATE]?id=183…" at bounding box center [335, 69] width 346 height 15
click at [497, 69] on icon at bounding box center [494, 68] width 4 height 4
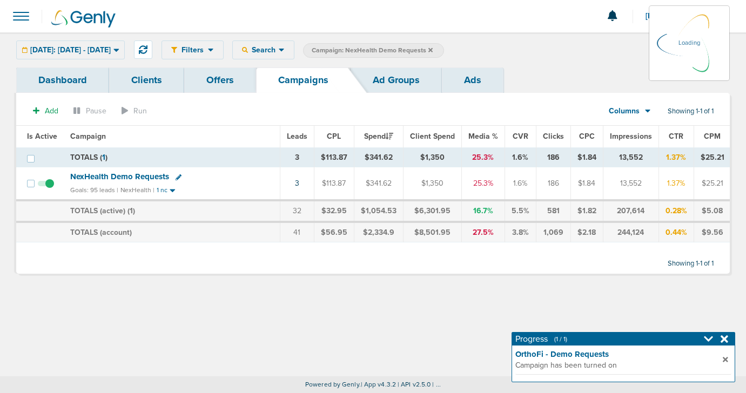
click at [433, 48] on icon at bounding box center [430, 50] width 4 height 6
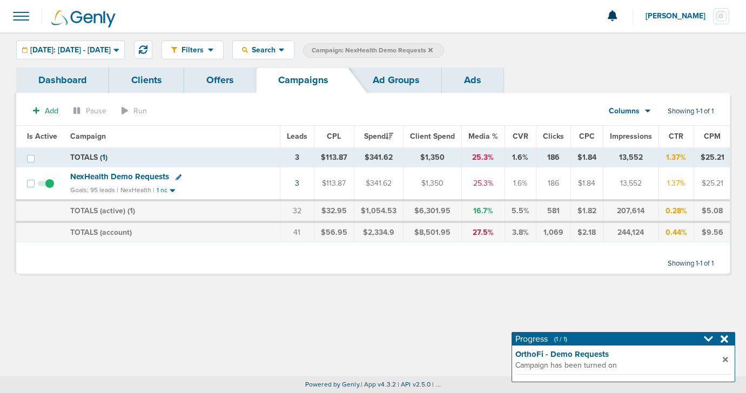
click at [433, 48] on icon at bounding box center [430, 50] width 4 height 6
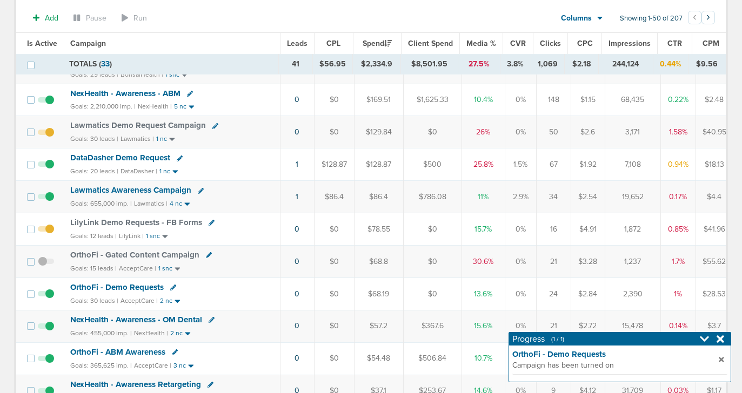
scroll to position [227, 0]
click at [143, 287] on span "OrthoFi - Demo Requests" at bounding box center [116, 286] width 93 height 10
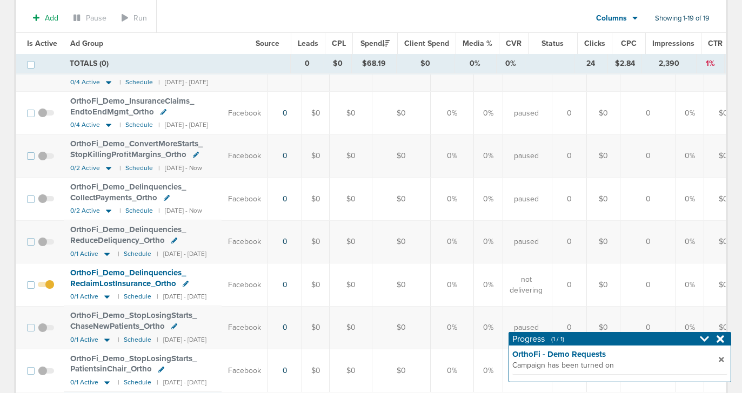
scroll to position [729, 0]
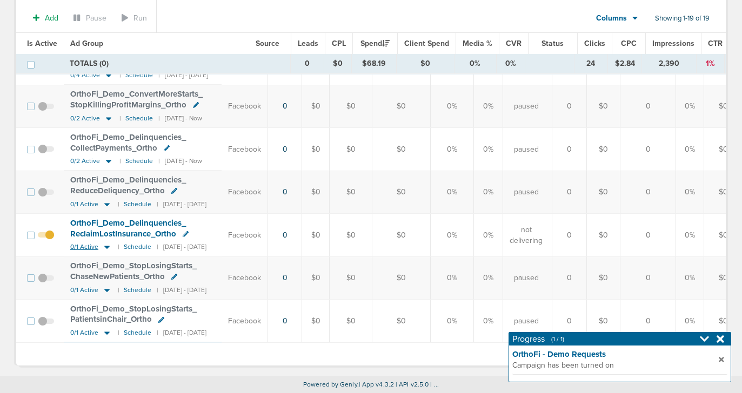
click at [105, 243] on icon at bounding box center [107, 247] width 11 height 9
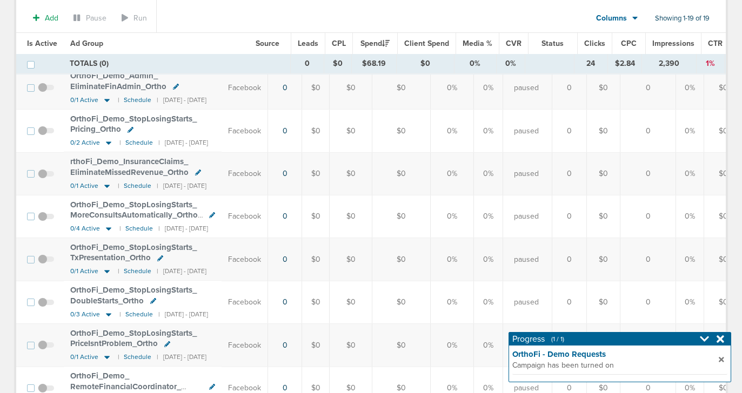
scroll to position [0, 0]
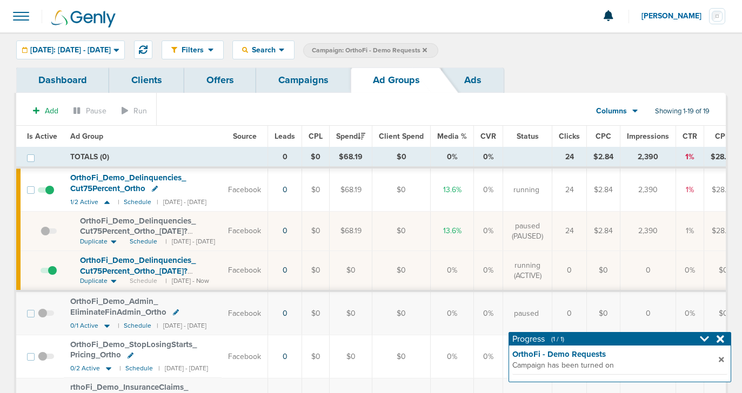
click at [281, 81] on link "Campaigns" at bounding box center [303, 80] width 95 height 25
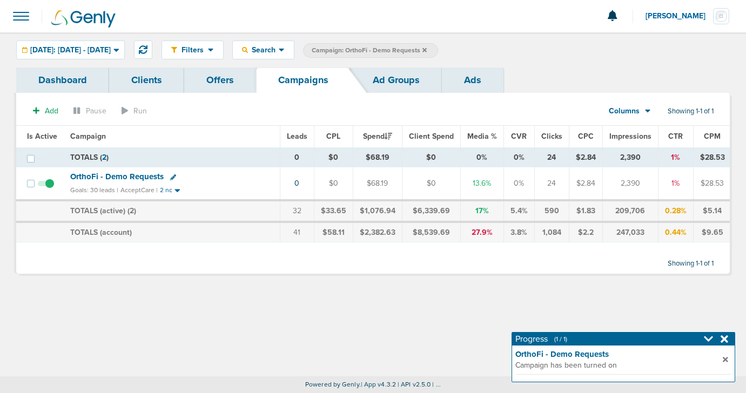
click at [427, 48] on icon at bounding box center [425, 50] width 4 height 4
